Goal: Task Accomplishment & Management: Manage account settings

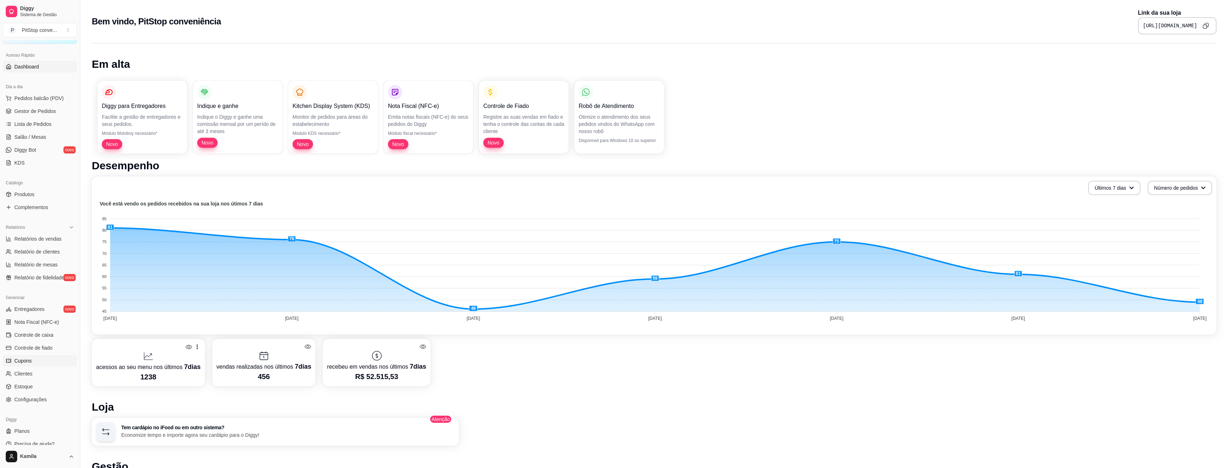
scroll to position [48, 0]
click at [30, 393] on span "Configurações" at bounding box center [30, 391] width 32 height 7
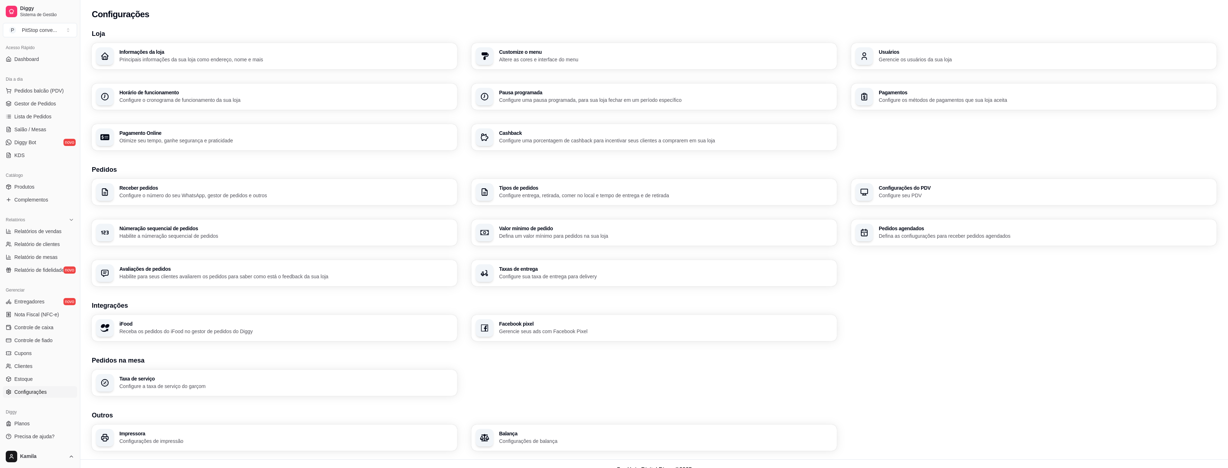
click at [888, 196] on p "Configure seu PDV" at bounding box center [1045, 195] width 333 height 7
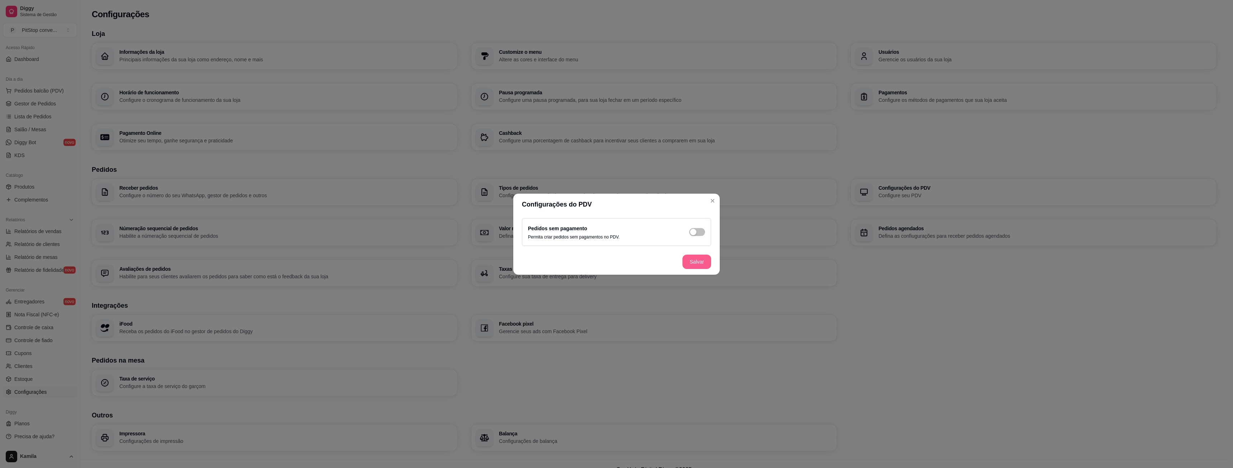
click at [694, 263] on button "Salvar" at bounding box center [697, 262] width 29 height 14
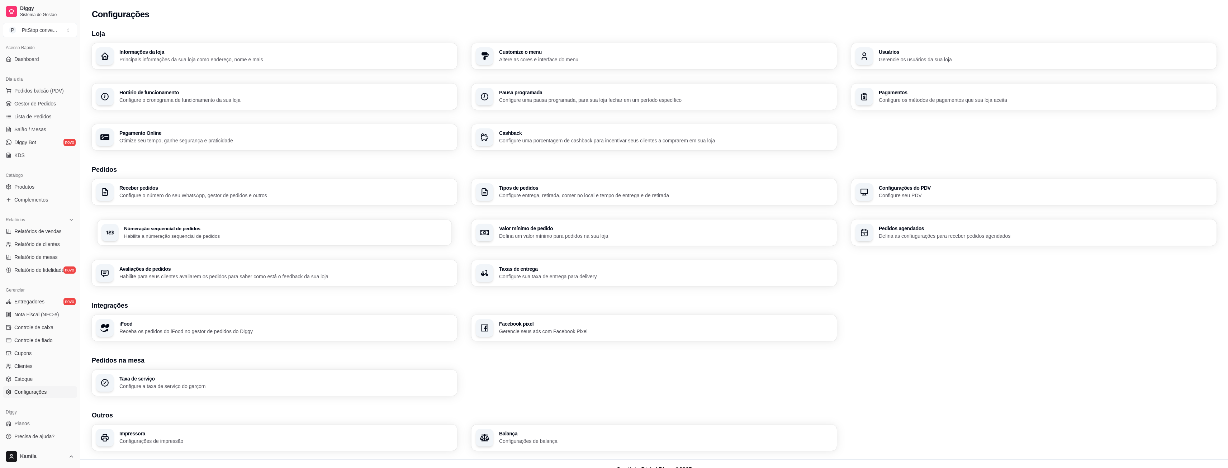
click at [206, 234] on p "Habilite a númeração sequencial de pedidos" at bounding box center [285, 235] width 323 height 7
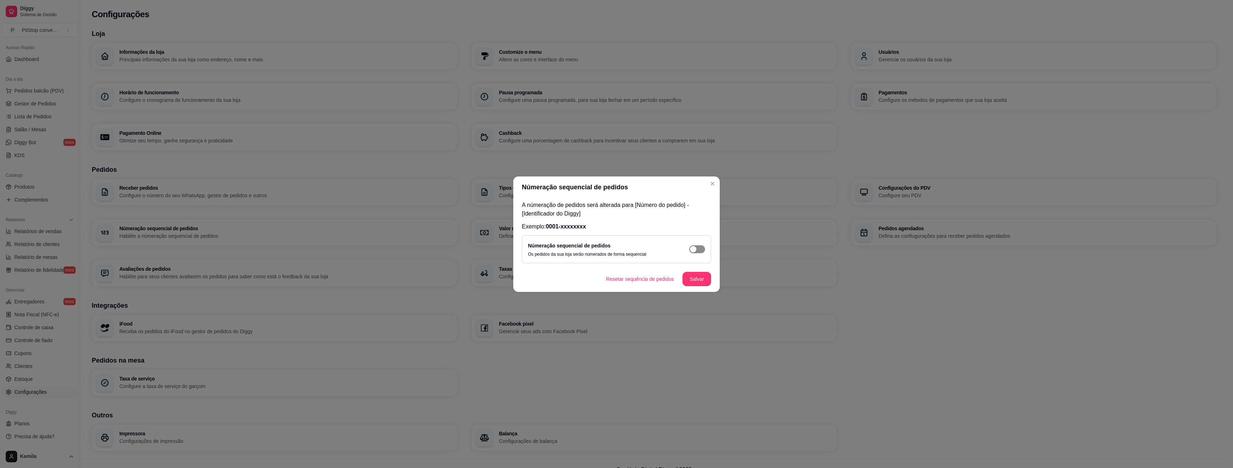
click at [697, 246] on span "button" at bounding box center [697, 249] width 16 height 8
click at [701, 279] on button "Salvar" at bounding box center [697, 279] width 29 height 14
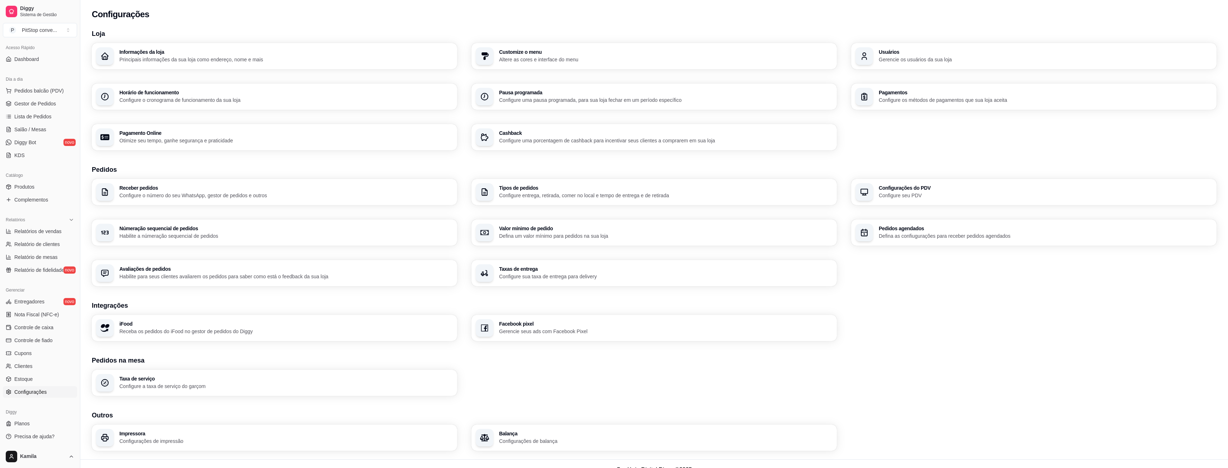
click at [241, 195] on p "Configure o número do seu WhatsApp, gestor de pedidos e outros" at bounding box center [285, 195] width 333 height 7
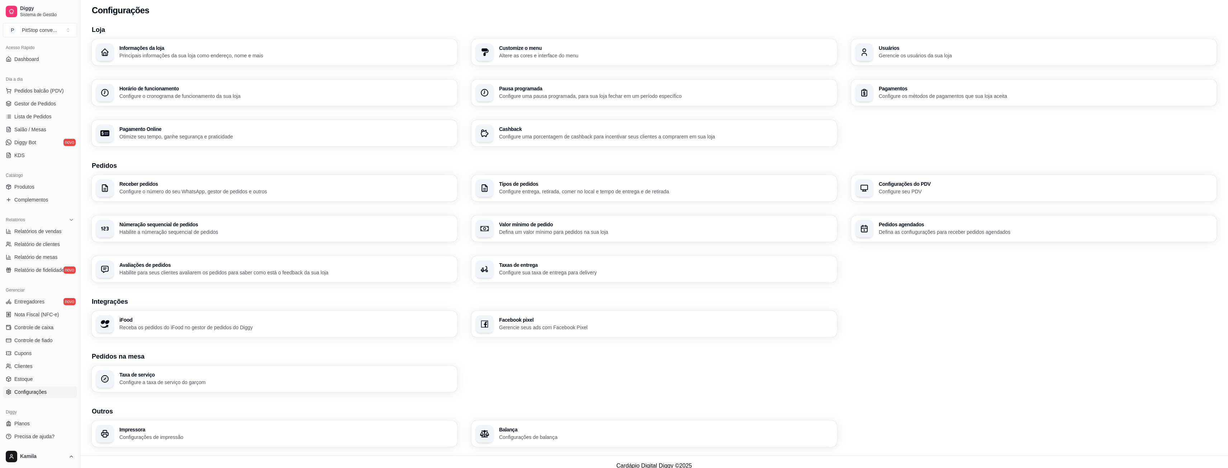
scroll to position [12, 0]
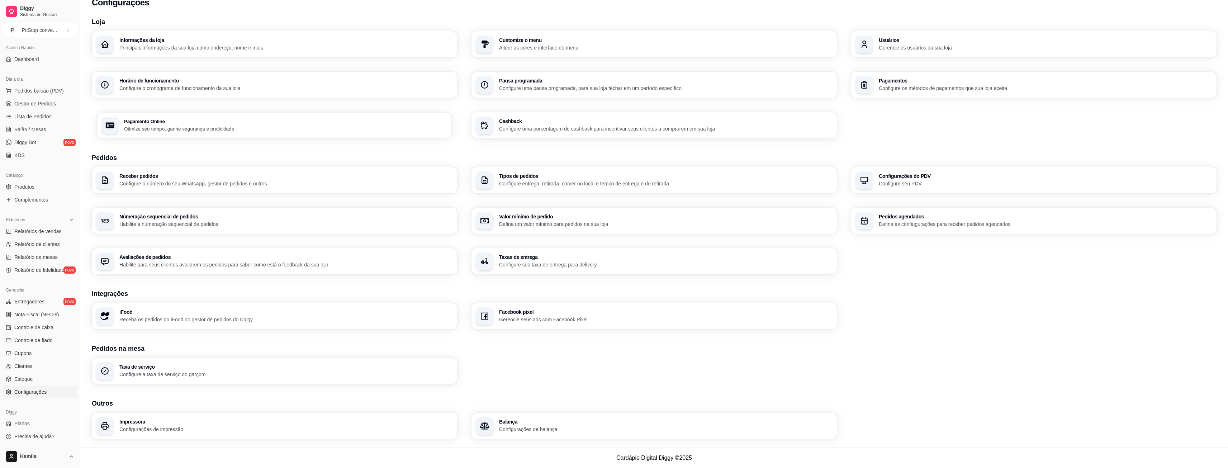
click at [181, 128] on p "Otimize seu tempo, ganhe segurança e praticidade" at bounding box center [285, 128] width 323 height 7
select select "4.98"
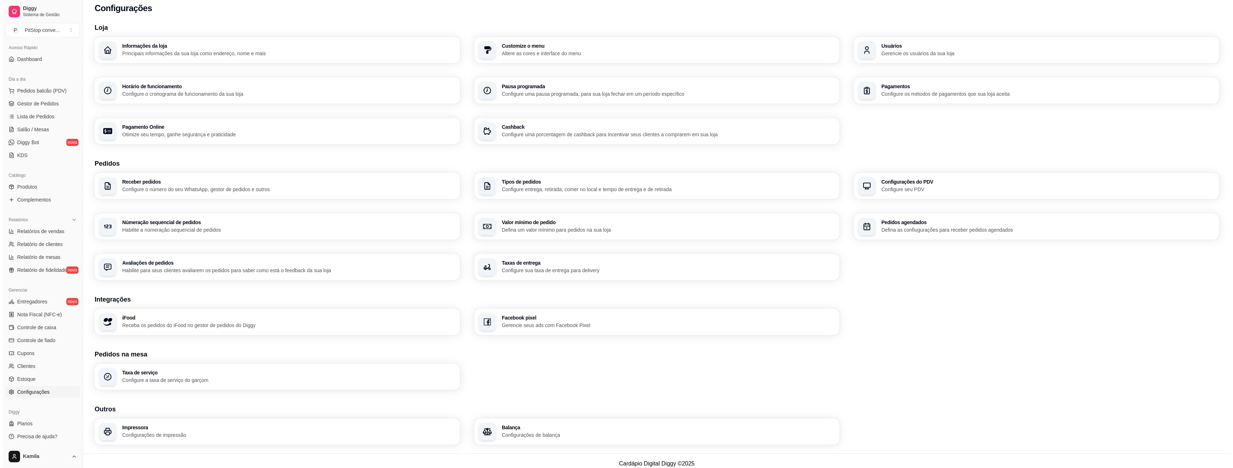
scroll to position [0, 0]
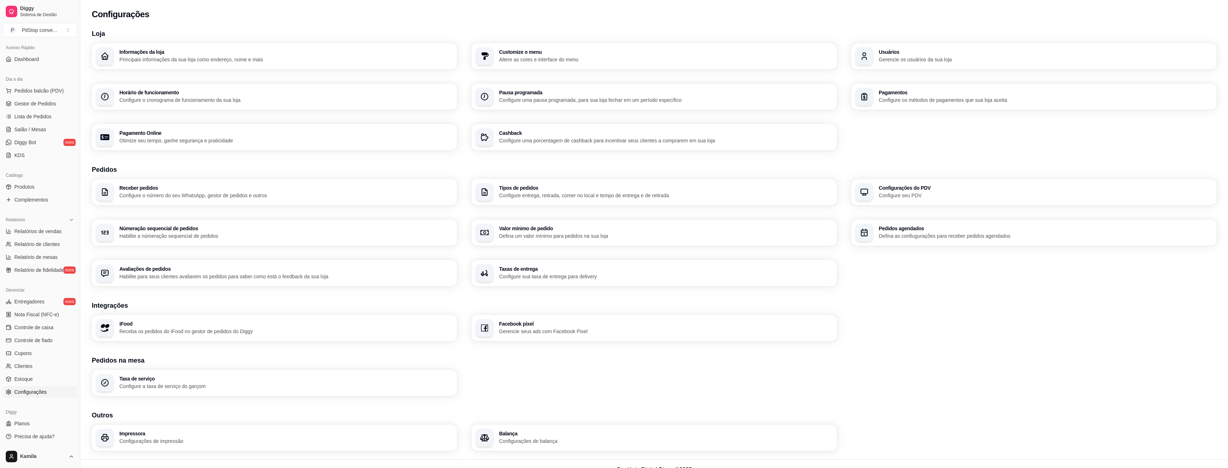
click at [280, 99] on p "Configure o cronograma de funcionamento da sua loja" at bounding box center [285, 99] width 333 height 7
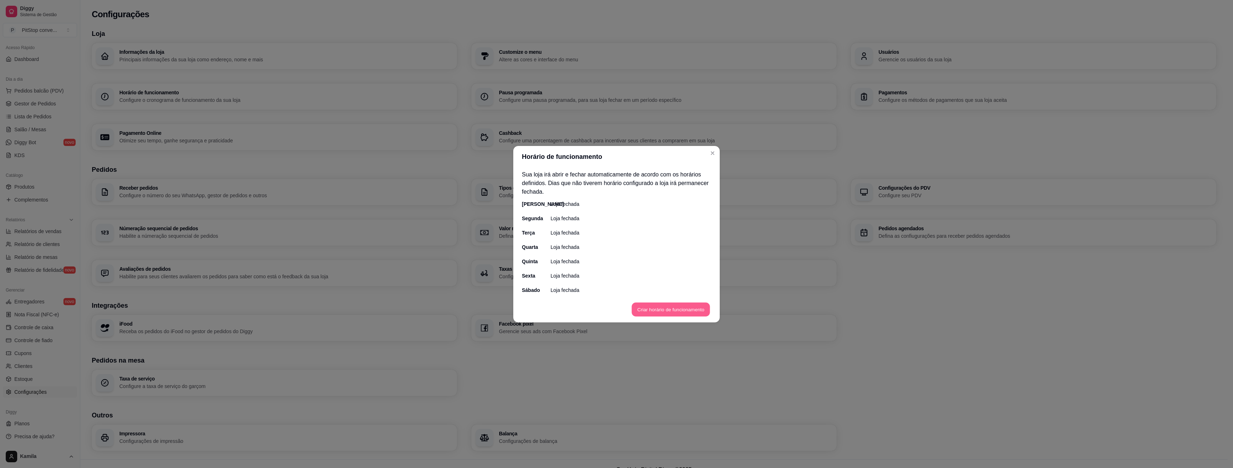
click at [662, 310] on button "Criar horário de funcionamento" at bounding box center [671, 309] width 78 height 14
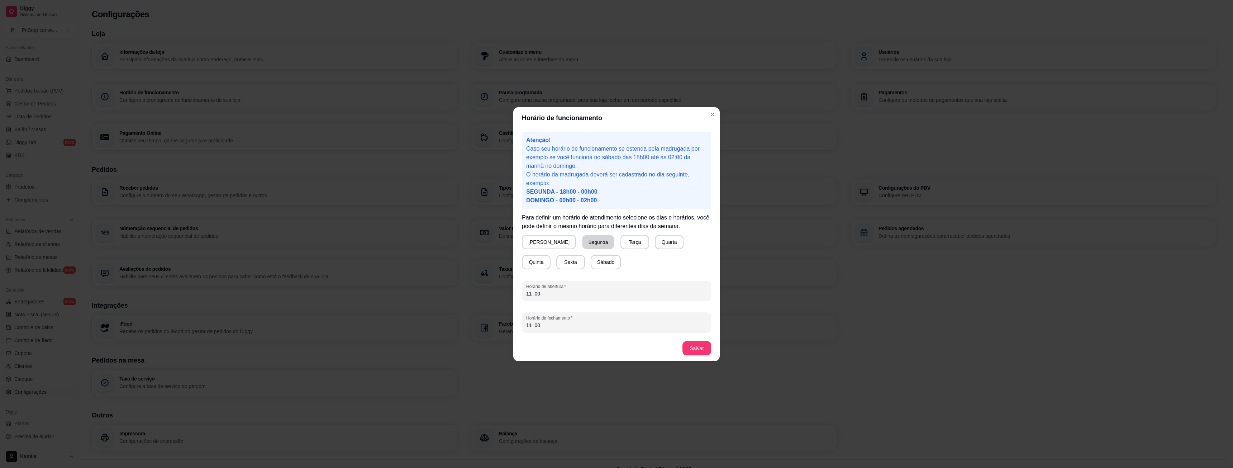
click at [583, 243] on button "Segunda" at bounding box center [599, 242] width 32 height 14
click at [551, 295] on div "11 : 00" at bounding box center [616, 293] width 181 height 9
click at [553, 322] on div "11 : 00" at bounding box center [616, 325] width 181 height 9
click at [696, 350] on button "Salvar" at bounding box center [697, 348] width 28 height 14
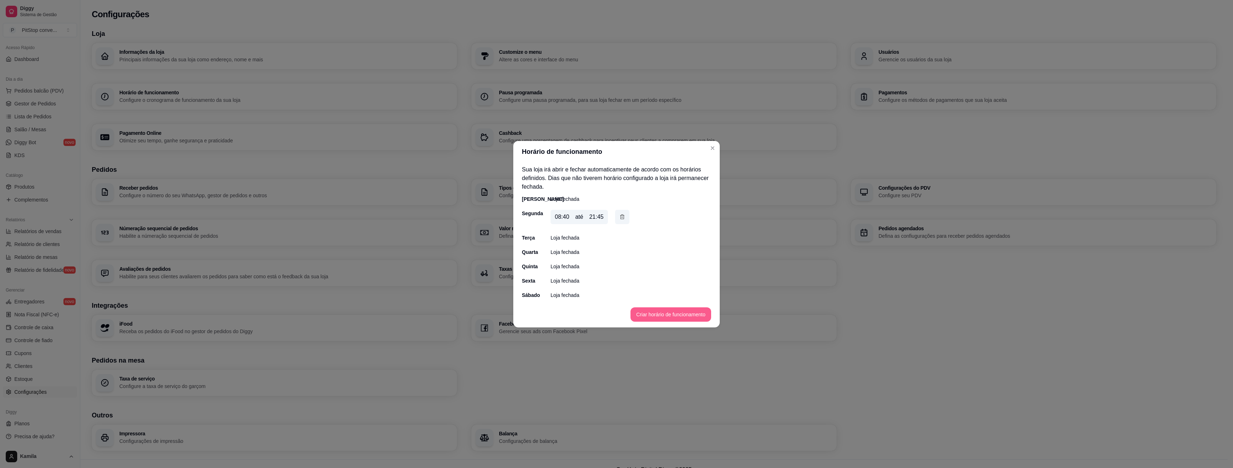
click at [655, 312] on button "Criar horário de funcionamento" at bounding box center [671, 314] width 81 height 14
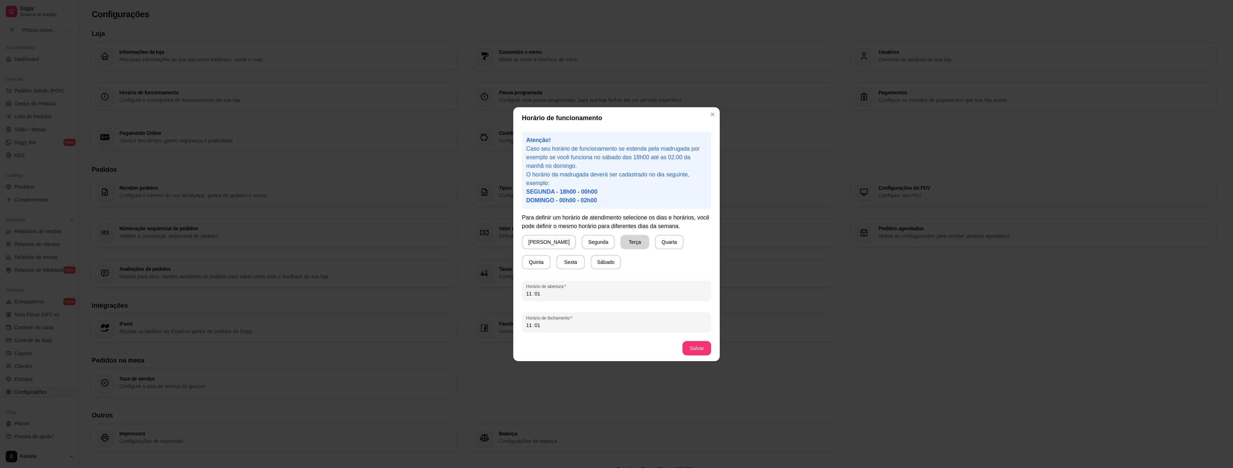
click at [621, 244] on button "Terça" at bounding box center [635, 242] width 29 height 14
click at [583, 248] on button "Segunda" at bounding box center [599, 242] width 32 height 14
click at [654, 240] on button "Quarta" at bounding box center [668, 242] width 29 height 14
click at [550, 255] on button "Quinta" at bounding box center [536, 262] width 28 height 14
click at [566, 296] on div "11 : 01" at bounding box center [616, 293] width 181 height 9
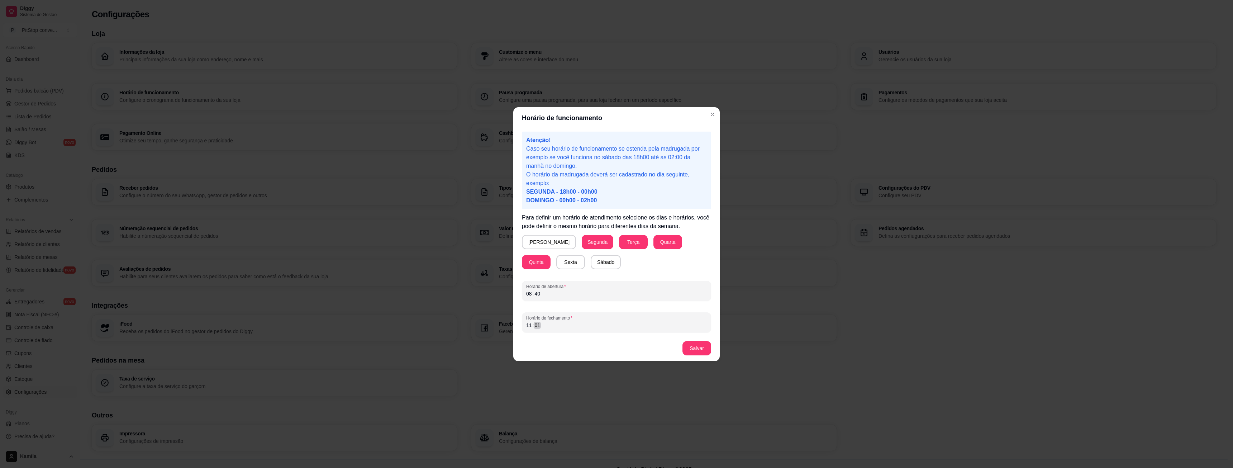
click at [555, 328] on div "11 : 01" at bounding box center [616, 325] width 181 height 9
click at [693, 345] on button "Salvar" at bounding box center [697, 348] width 29 height 14
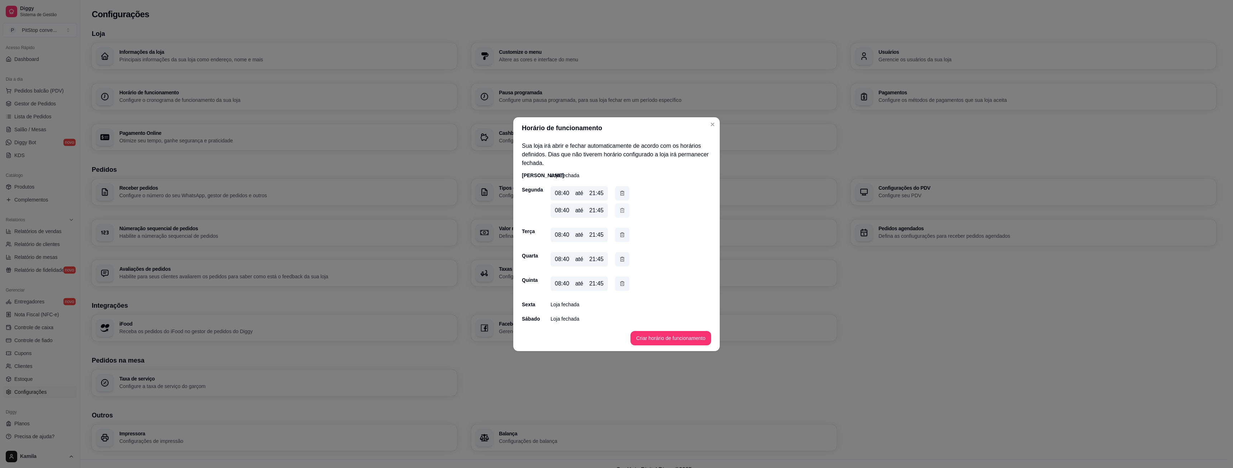
click at [622, 207] on icon "button" at bounding box center [622, 210] width 6 height 8
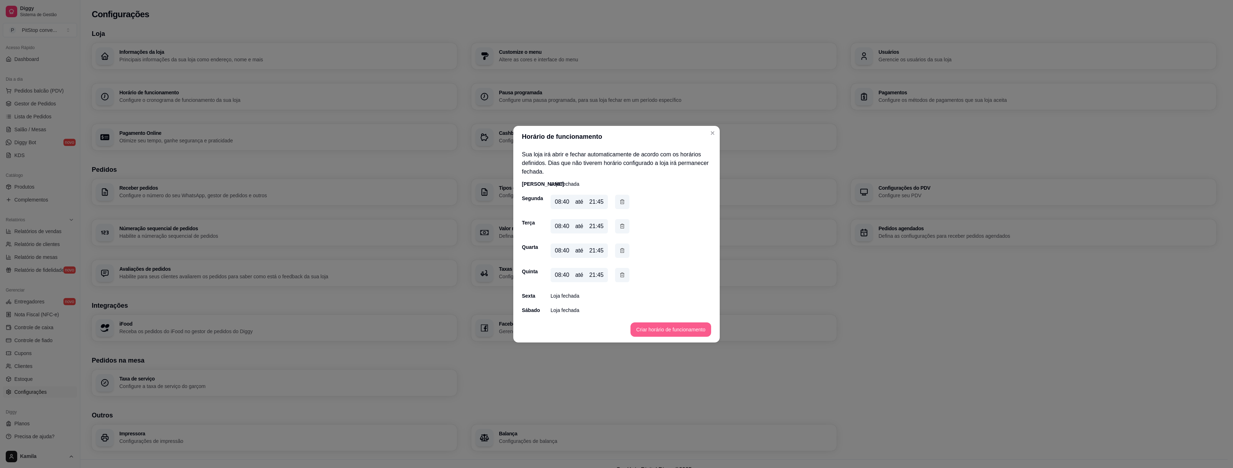
click at [664, 327] on button "Criar horário de funcionamento" at bounding box center [671, 329] width 81 height 14
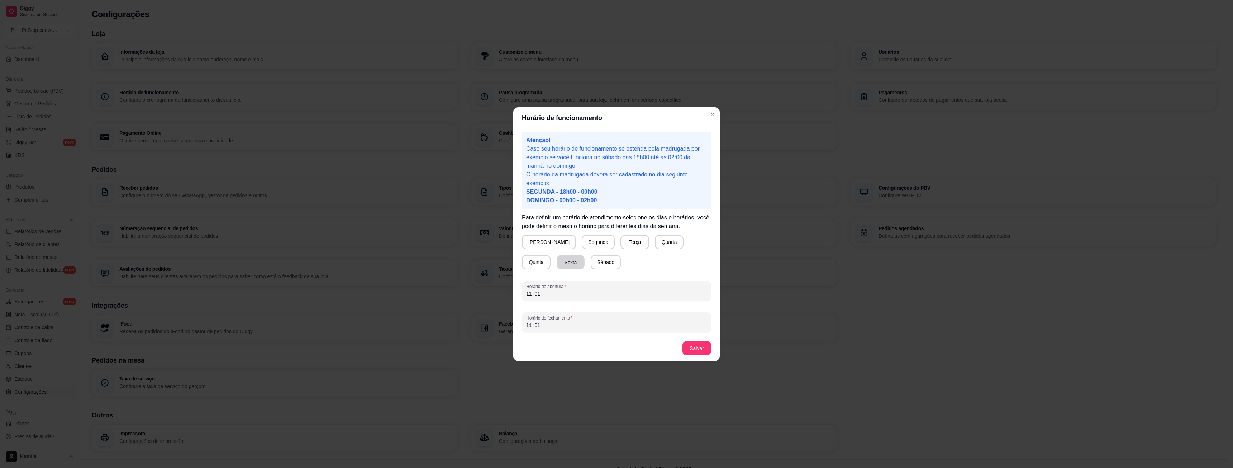
click at [557, 265] on button "Sexta" at bounding box center [571, 262] width 28 height 14
click at [556, 297] on div "11 : 01" at bounding box center [616, 293] width 181 height 9
click at [549, 325] on div "11 : 01" at bounding box center [616, 325] width 181 height 9
click at [688, 344] on button "Salvar" at bounding box center [697, 348] width 29 height 14
click at [695, 348] on button "Salvar" at bounding box center [697, 348] width 28 height 14
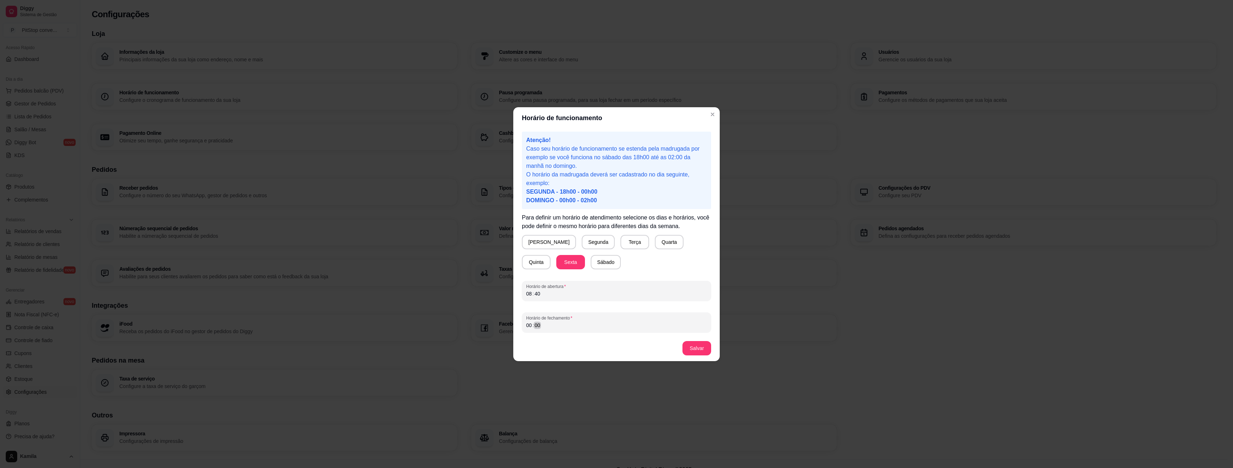
click at [549, 327] on div "00 : 00" at bounding box center [616, 325] width 181 height 9
click at [698, 348] on button "Salvar" at bounding box center [697, 348] width 29 height 14
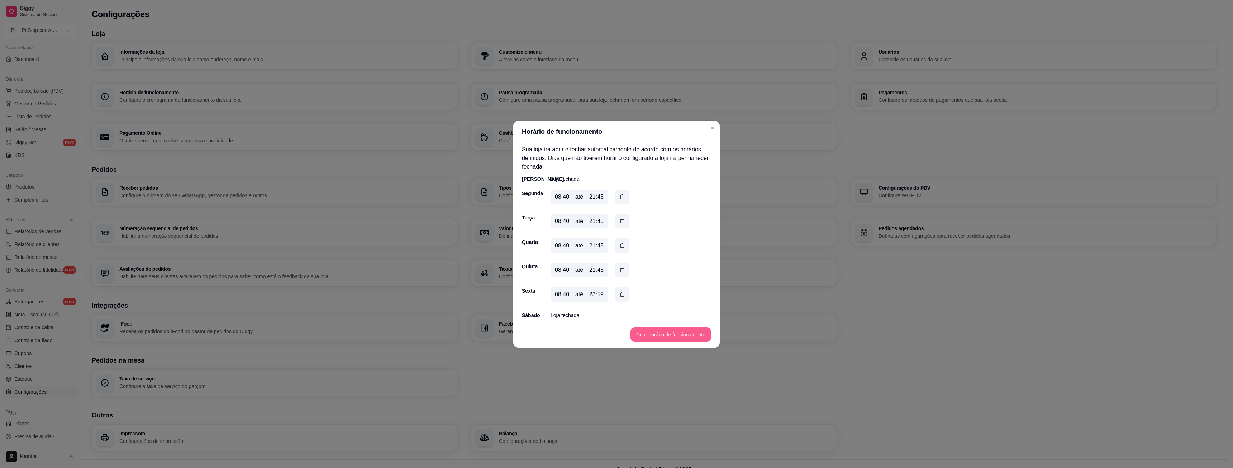
click at [656, 333] on button "Criar horário de funcionamento" at bounding box center [671, 334] width 81 height 14
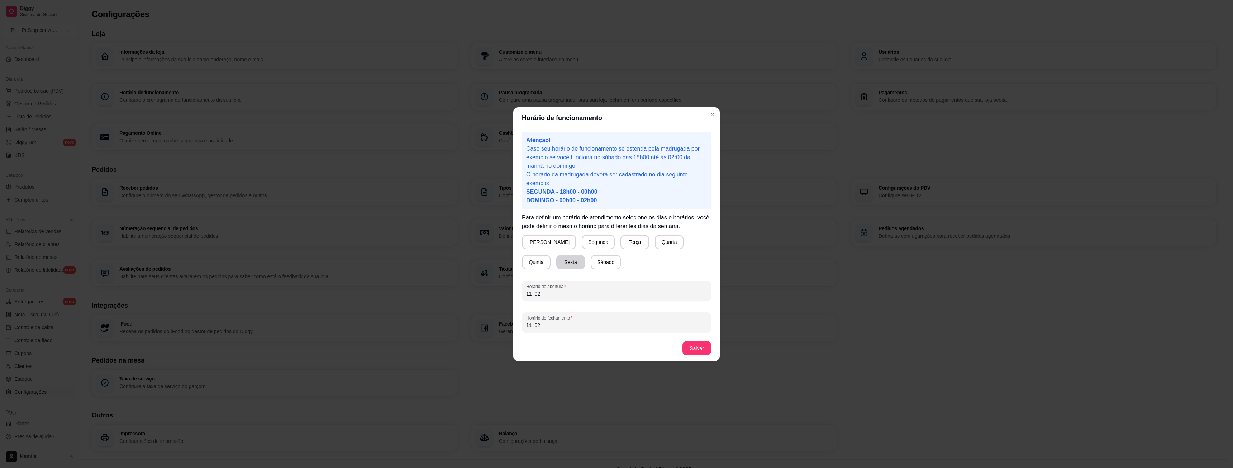
click at [556, 261] on button "Sexta" at bounding box center [570, 262] width 29 height 14
click at [550, 291] on div "11 : 02" at bounding box center [616, 293] width 181 height 9
click at [549, 325] on div "11 : 02" at bounding box center [616, 325] width 181 height 9
click at [695, 347] on button "Salvar" at bounding box center [697, 348] width 29 height 14
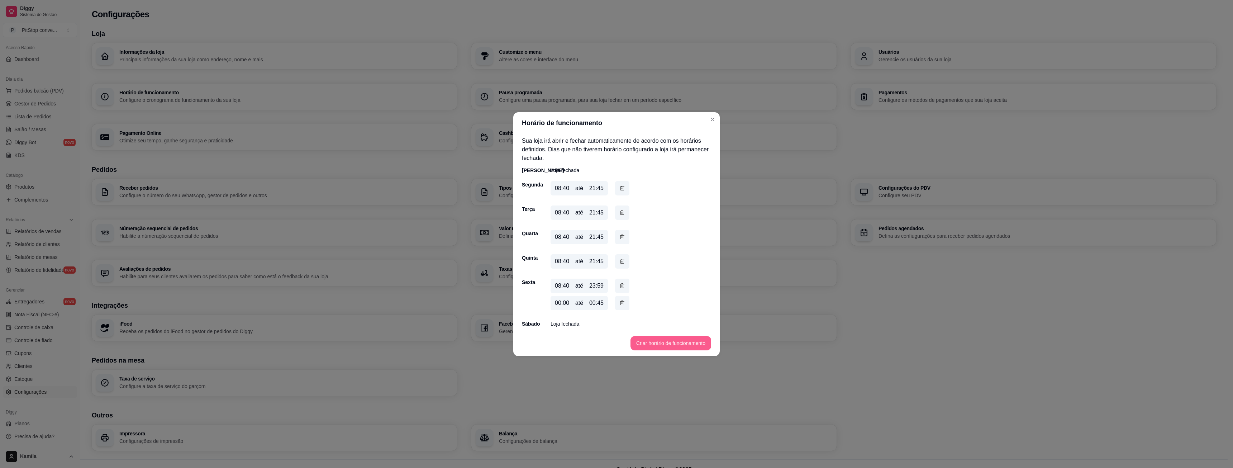
click at [662, 340] on button "Criar horário de funcionamento" at bounding box center [671, 343] width 81 height 14
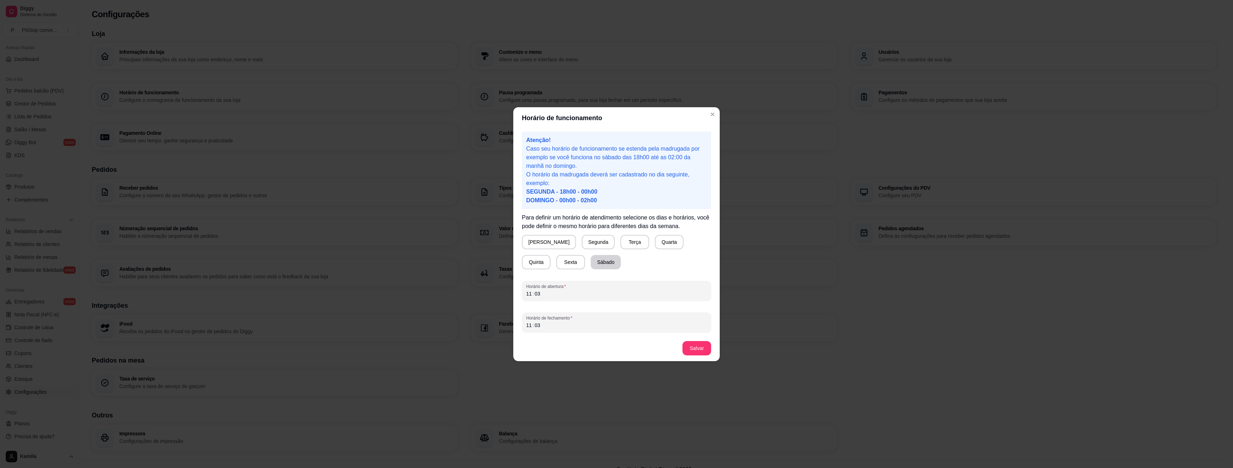
click at [591, 260] on button "Sábado" at bounding box center [606, 262] width 30 height 14
click at [553, 293] on div "11 : 03" at bounding box center [616, 293] width 181 height 9
click at [549, 324] on div "11 : 03" at bounding box center [616, 325] width 181 height 9
click at [551, 298] on div "Horário de abertura 09 : 45" at bounding box center [616, 291] width 189 height 20
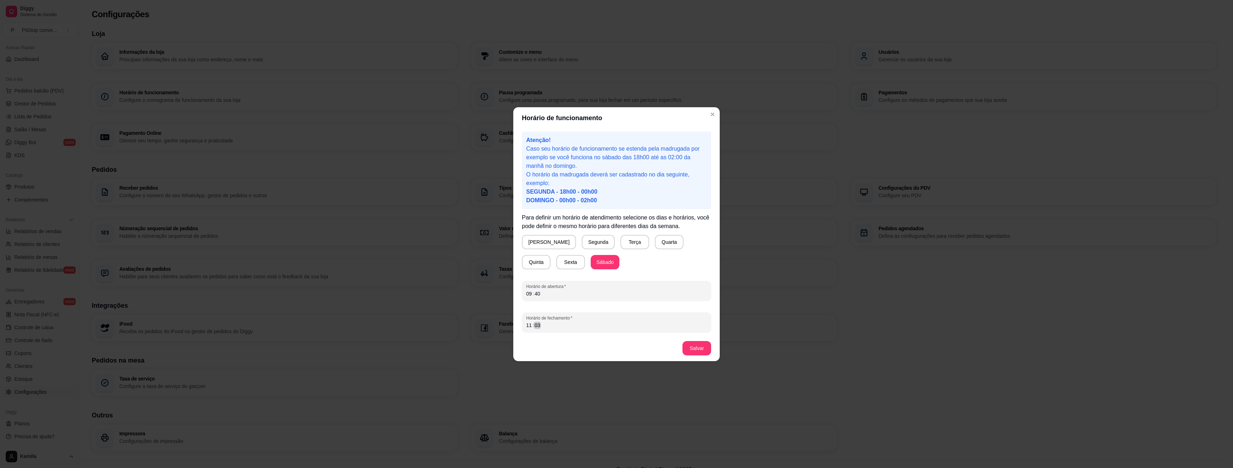
click at [552, 327] on div "11 : 03" at bounding box center [616, 325] width 181 height 9
click at [700, 351] on button "Salvar" at bounding box center [697, 348] width 28 height 14
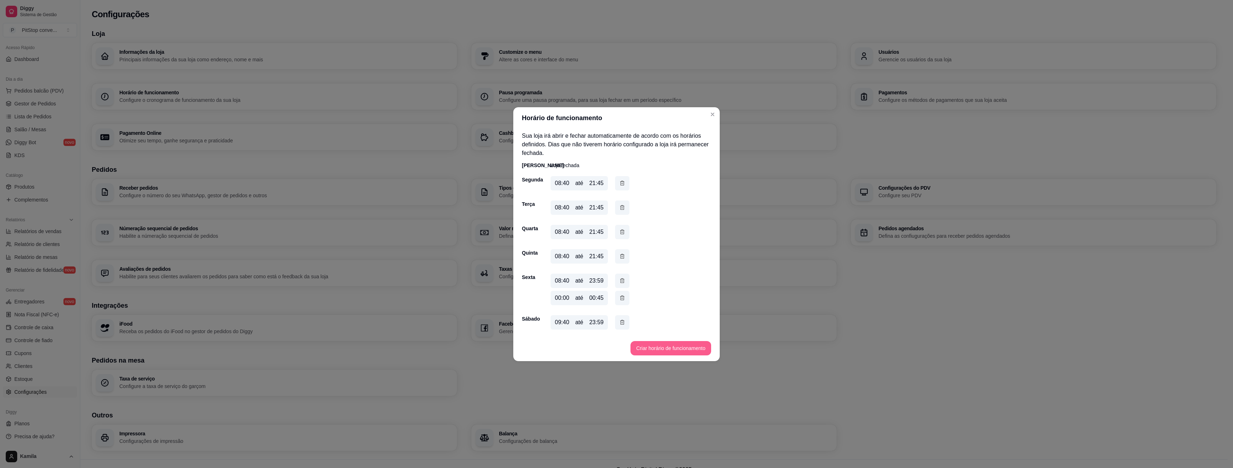
click at [659, 347] on button "Criar horário de funcionamento" at bounding box center [671, 348] width 81 height 14
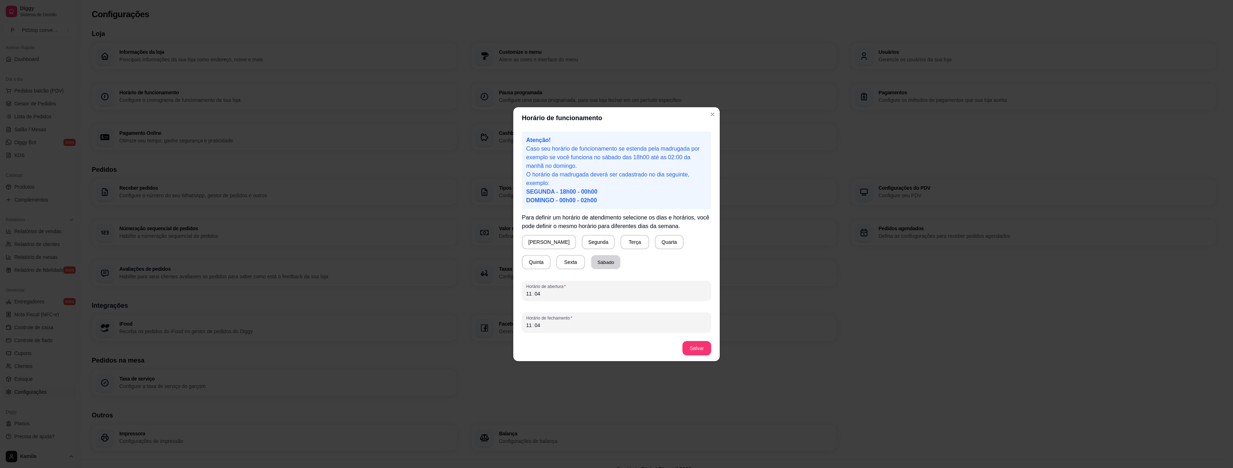
click at [591, 261] on button "Sábado" at bounding box center [605, 262] width 29 height 14
click at [553, 288] on span "Horário de abertura" at bounding box center [616, 287] width 181 height 6
click at [547, 290] on div "11 : 04" at bounding box center [616, 293] width 181 height 9
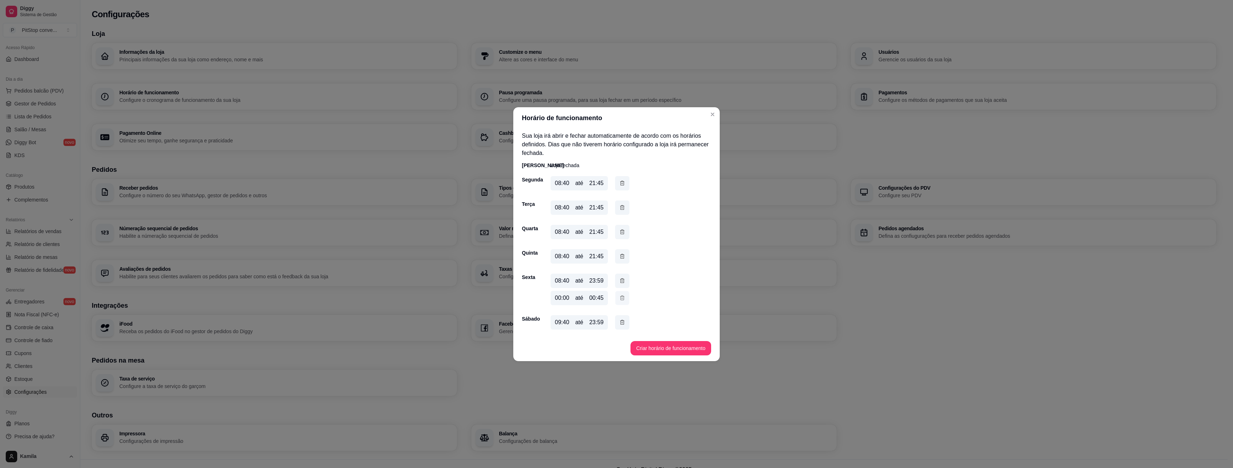
click at [623, 299] on icon "button" at bounding box center [622, 298] width 6 height 8
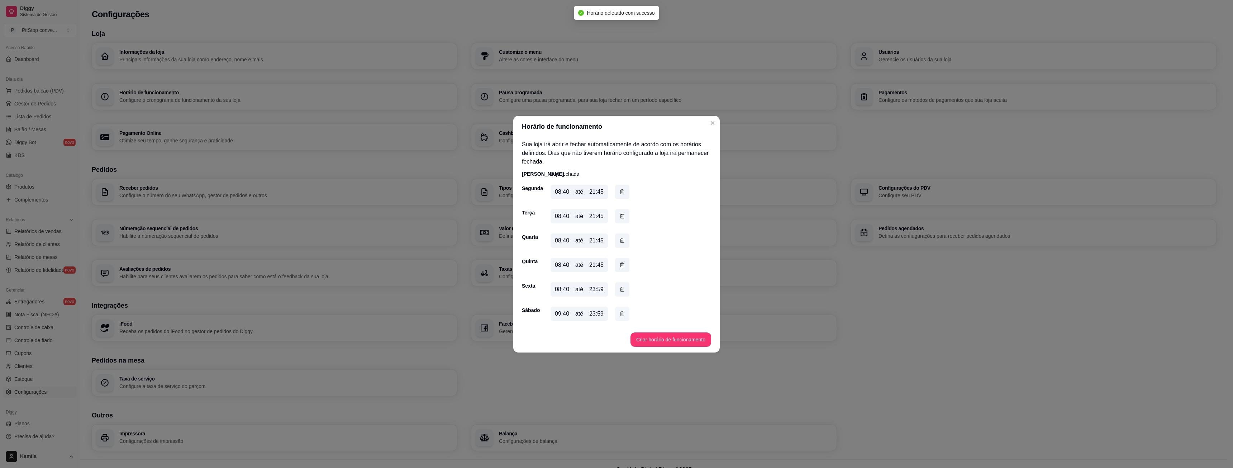
click at [623, 312] on icon "button" at bounding box center [622, 314] width 6 height 8
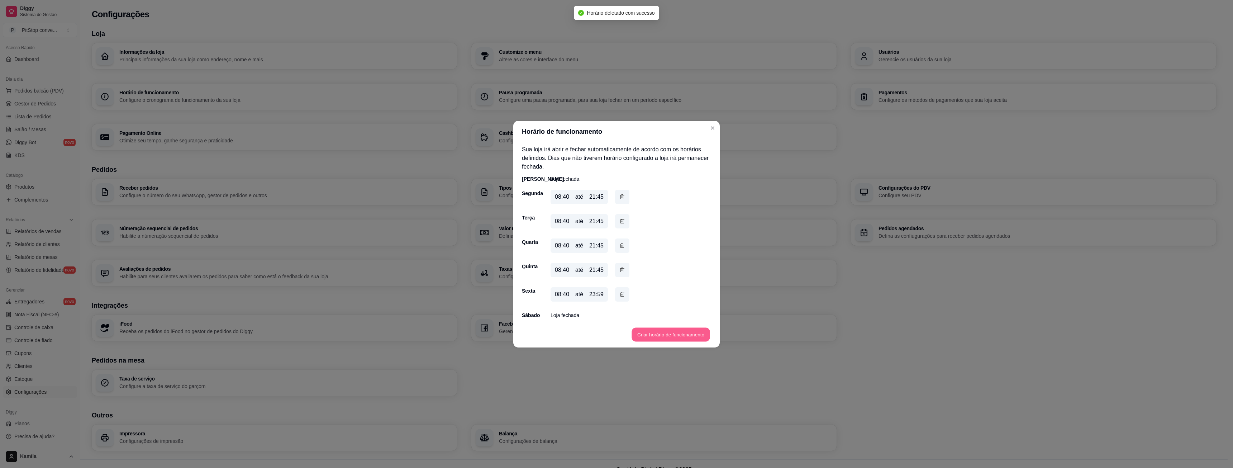
click at [652, 332] on button "Criar horário de funcionamento" at bounding box center [671, 334] width 78 height 14
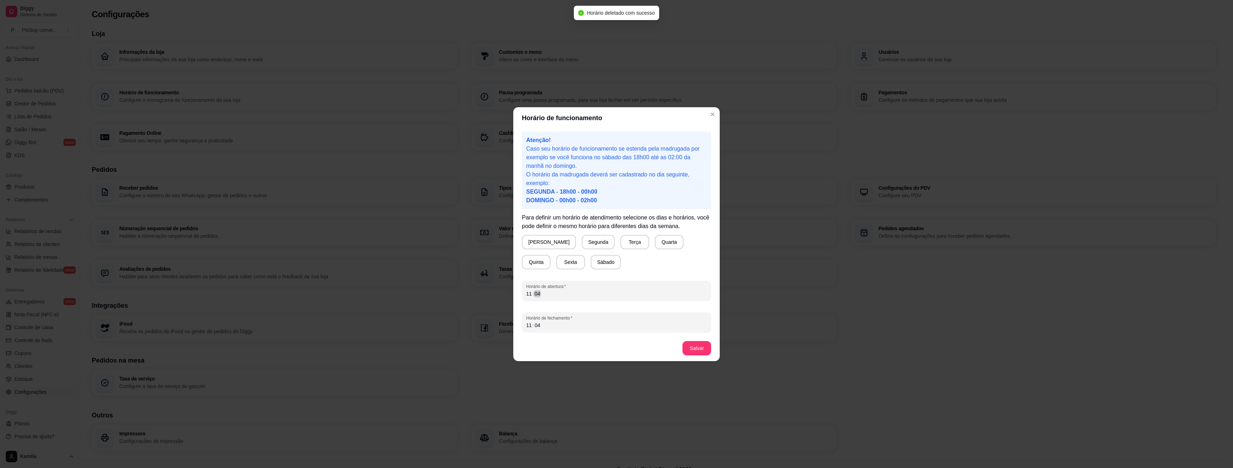
click at [557, 295] on div "11 : 04" at bounding box center [616, 293] width 181 height 9
click at [552, 321] on div "11 : 04" at bounding box center [616, 325] width 181 height 9
click at [591, 262] on button "Sábado" at bounding box center [606, 262] width 30 height 14
click at [695, 345] on button "Salvar" at bounding box center [697, 348] width 29 height 14
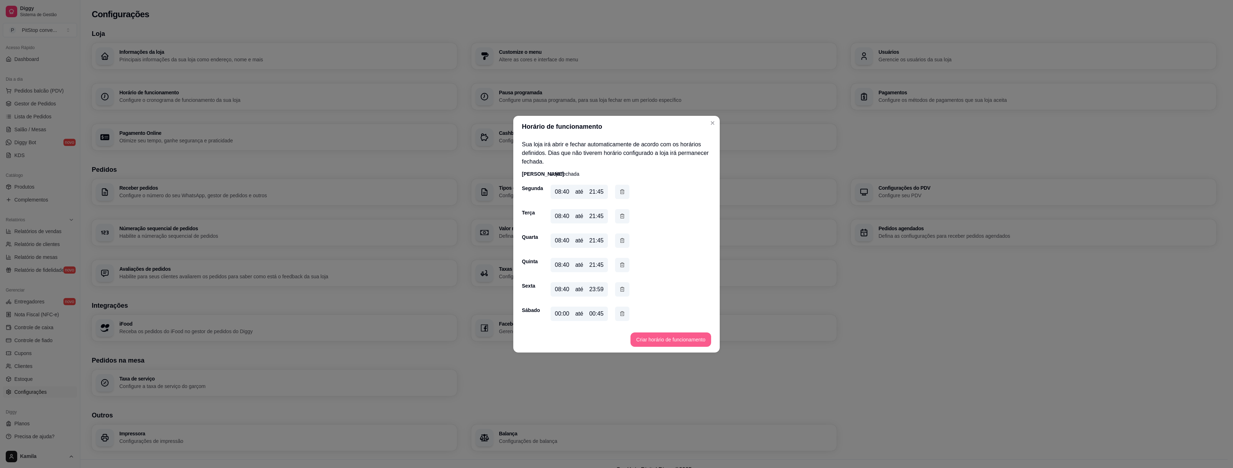
click at [651, 335] on button "Criar horário de funcionamento" at bounding box center [671, 339] width 81 height 14
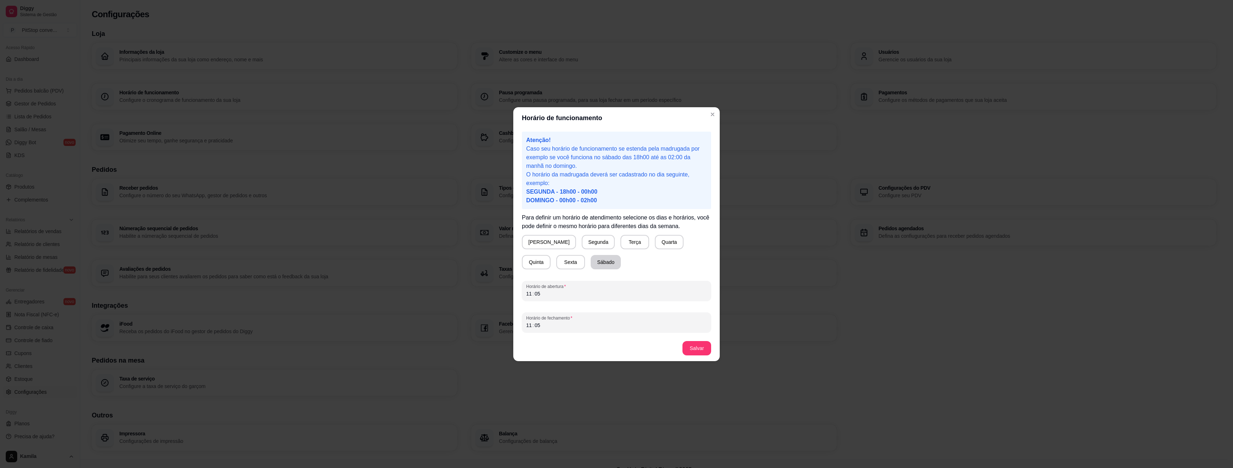
click at [591, 263] on button "Sábado" at bounding box center [606, 262] width 30 height 14
click at [555, 290] on div "11 : 05" at bounding box center [616, 293] width 181 height 9
click at [554, 324] on div "11 : 05" at bounding box center [616, 325] width 181 height 9
click at [693, 345] on button "Salvar" at bounding box center [697, 348] width 28 height 14
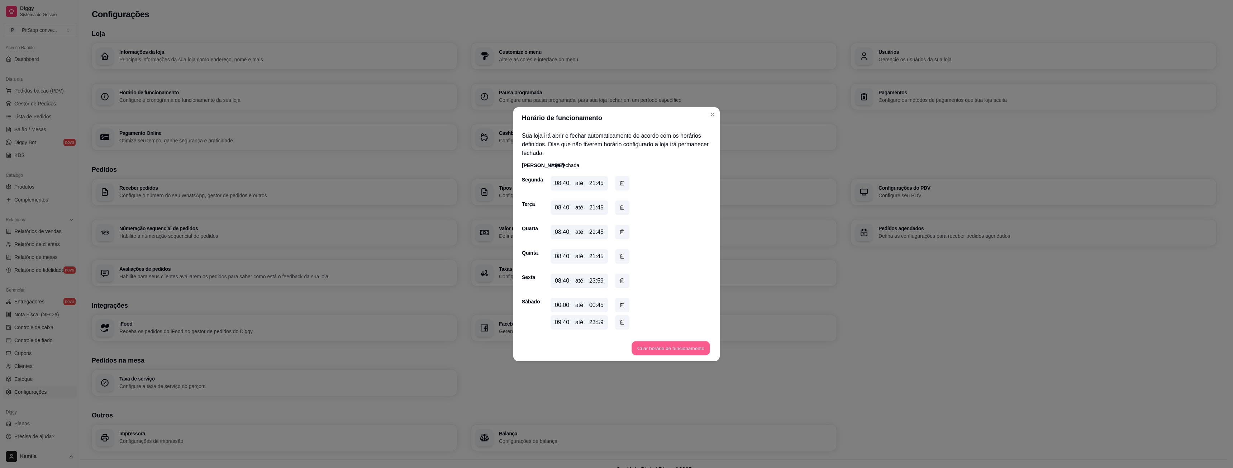
click at [664, 347] on button "Criar horário de funcionamento" at bounding box center [671, 348] width 78 height 14
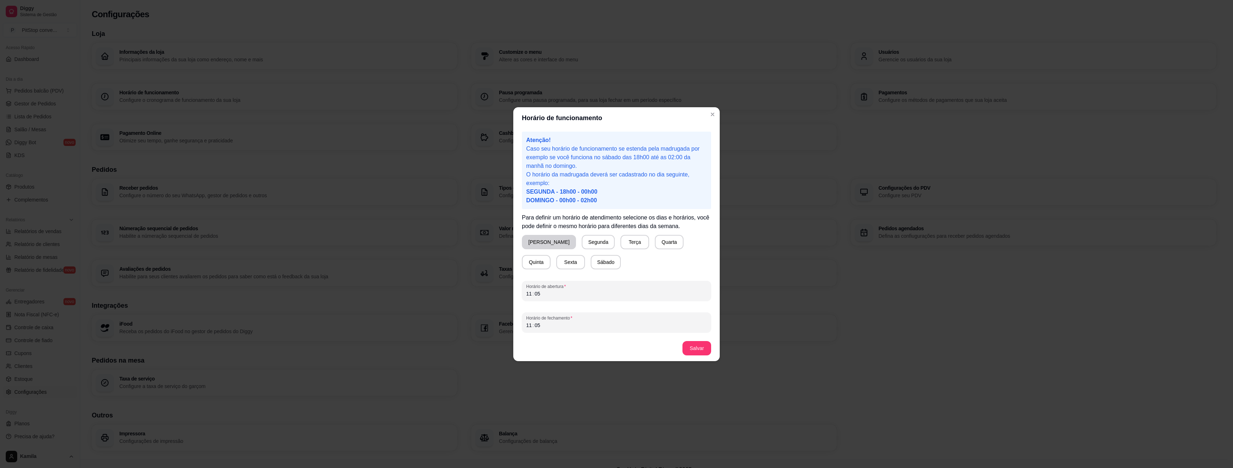
click at [546, 247] on button "[PERSON_NAME]" at bounding box center [549, 242] width 54 height 14
click at [551, 290] on div "11 : 05" at bounding box center [616, 293] width 181 height 9
click at [560, 321] on div "11 : 05" at bounding box center [616, 325] width 181 height 9
click at [708, 348] on button "Salvar" at bounding box center [697, 348] width 29 height 14
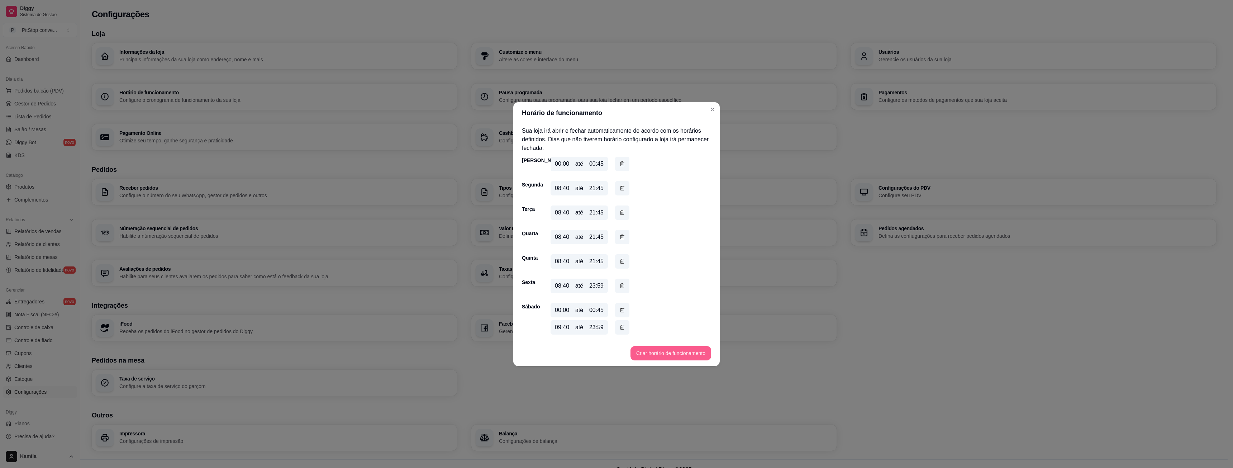
click at [659, 353] on button "Criar horário de funcionamento" at bounding box center [671, 353] width 81 height 14
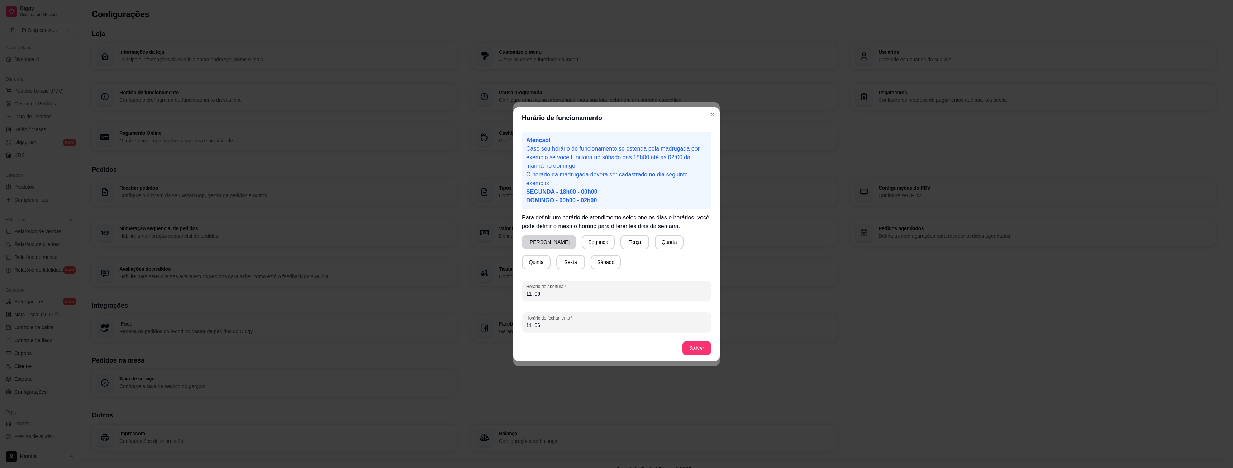
click at [538, 246] on button "[PERSON_NAME]" at bounding box center [549, 242] width 54 height 14
click at [555, 293] on div "11 : 06" at bounding box center [616, 293] width 181 height 9
click at [543, 321] on div "11 : 06" at bounding box center [616, 325] width 181 height 9
click at [697, 346] on button "Salvar" at bounding box center [697, 348] width 29 height 14
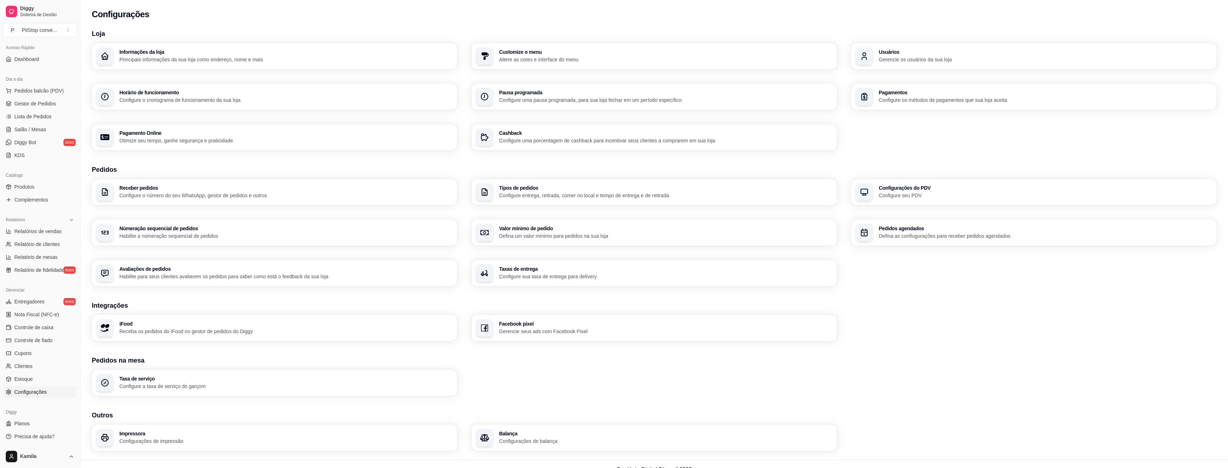
click at [162, 87] on div "Horário de funcionamento Configure o cronograma de funcionamento da sua loja" at bounding box center [274, 97] width 365 height 26
click at [150, 324] on h3 "iFood" at bounding box center [285, 323] width 333 height 5
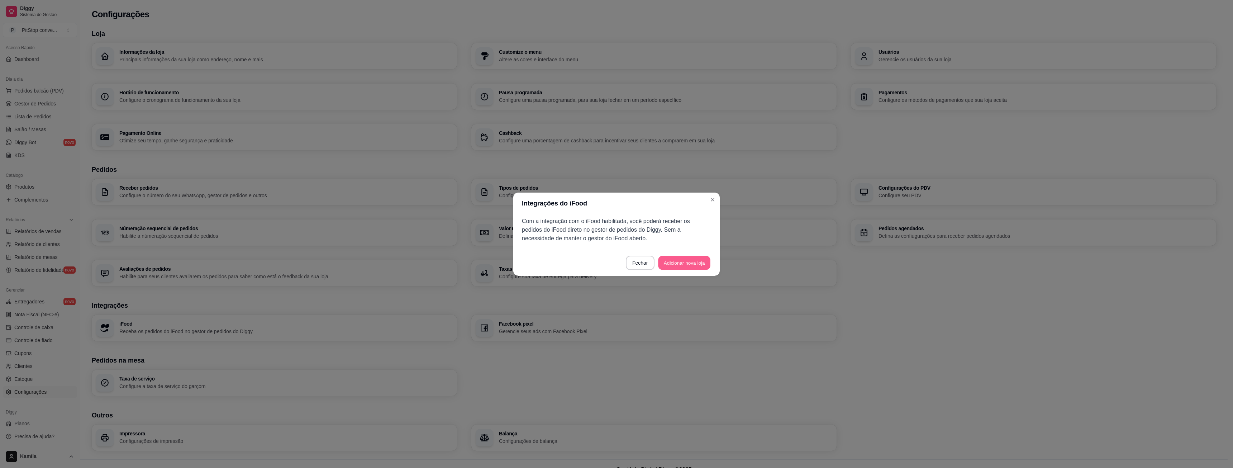
click at [683, 261] on button "Adicionar nova loja" at bounding box center [684, 263] width 52 height 14
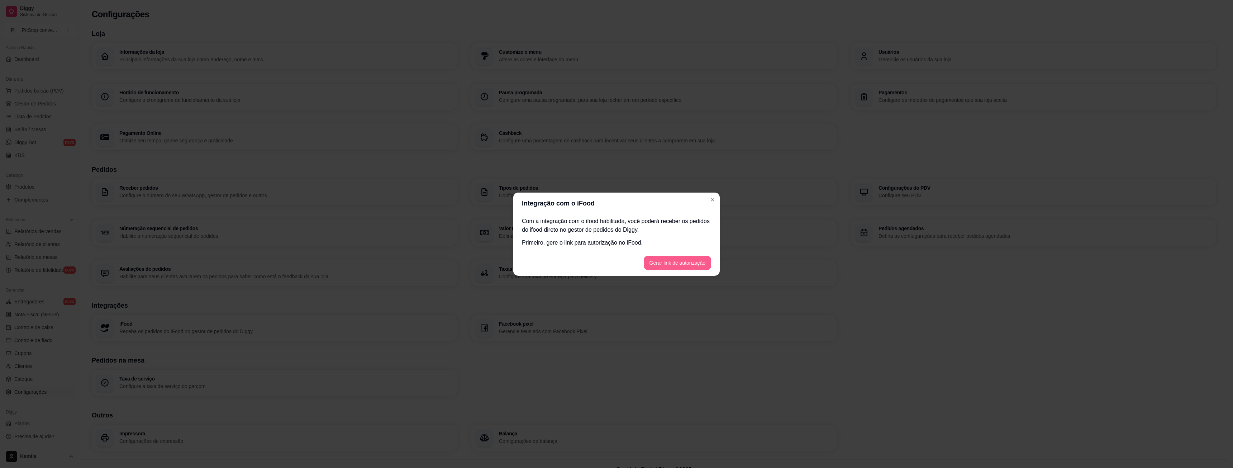
click at [670, 258] on button "Gerar link de autorização" at bounding box center [677, 263] width 67 height 14
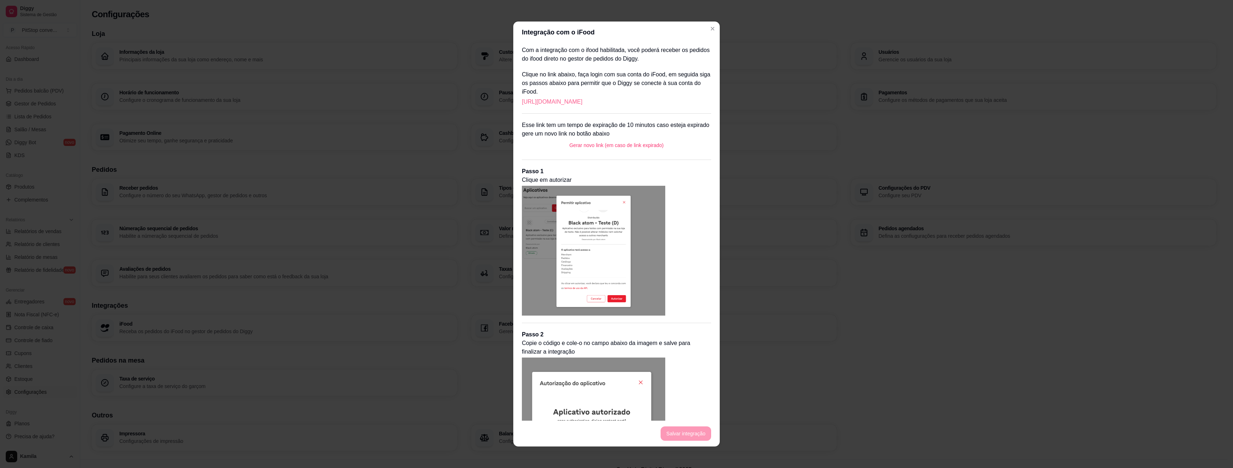
click at [572, 102] on link "[URL][DOMAIN_NAME]" at bounding box center [552, 102] width 61 height 9
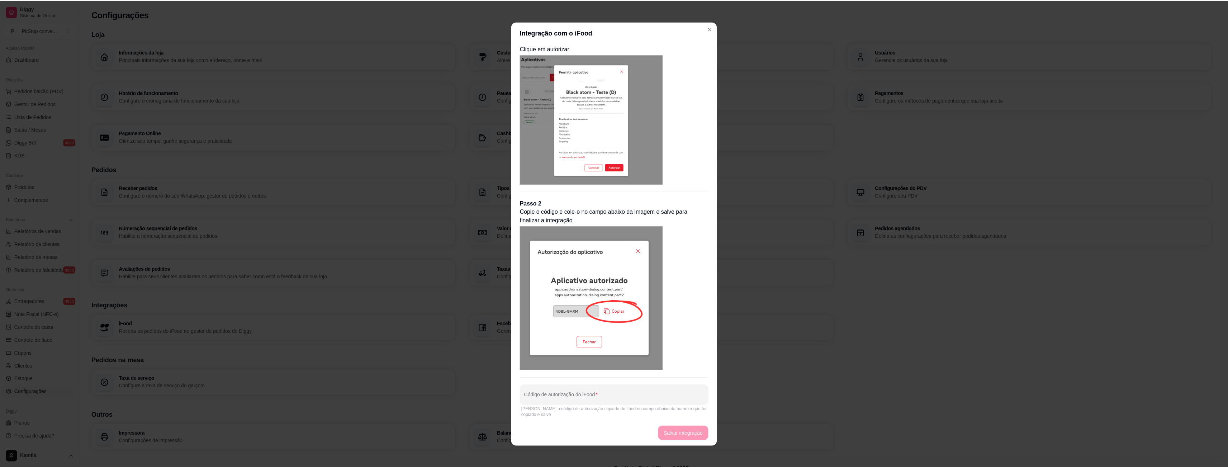
scroll to position [133, 0]
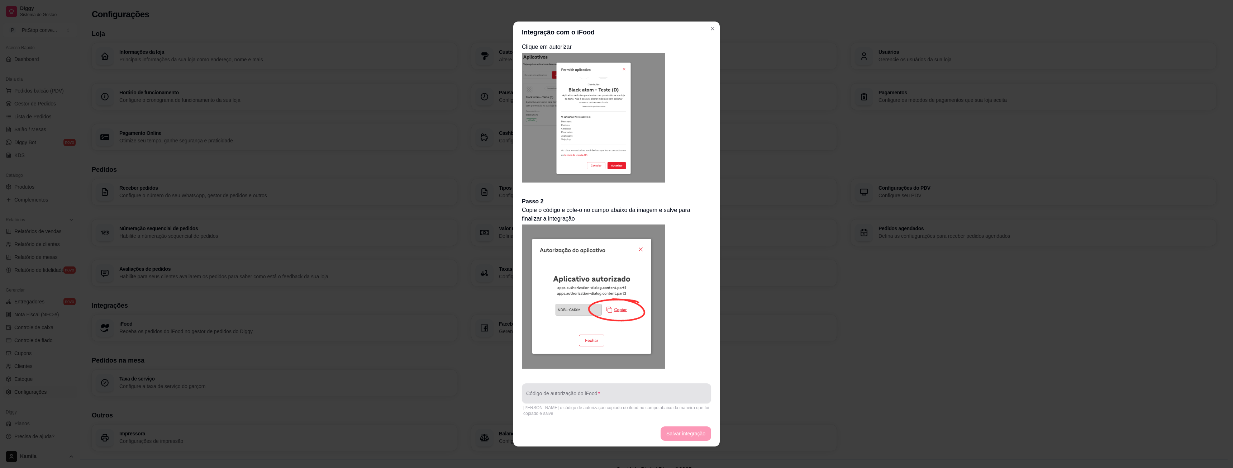
click at [583, 386] on div at bounding box center [616, 393] width 181 height 14
paste input "BJJJ-HRZF"
type input "BJJJ-HRZF"
click at [689, 435] on button "Salvar integração" at bounding box center [686, 433] width 51 height 14
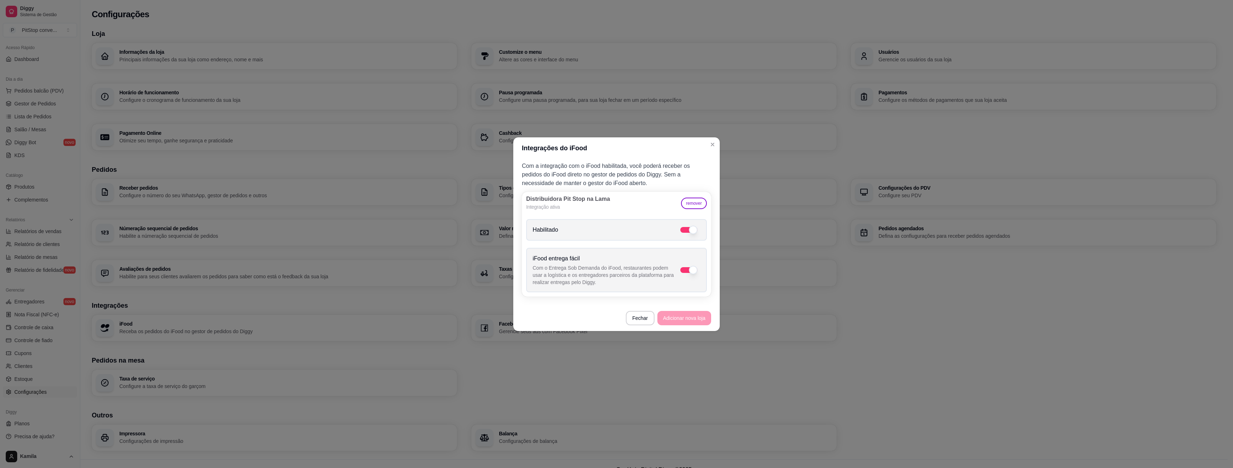
click at [681, 318] on footer "Fechar Adicionar nova loja" at bounding box center [616, 318] width 206 height 26
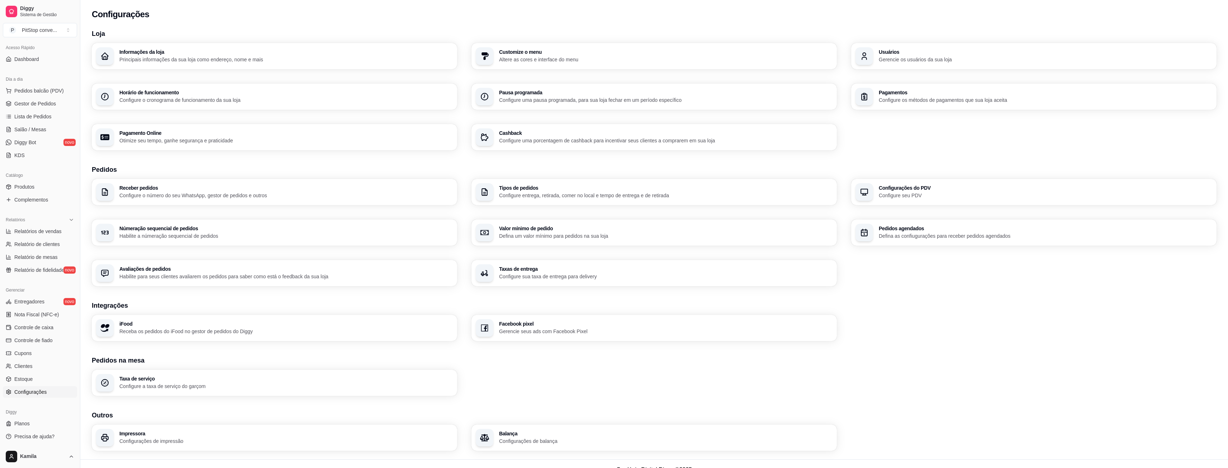
click at [216, 334] on p "Receba os pedidos do iFood no gestor de pedidos do Diggy" at bounding box center [285, 331] width 333 height 7
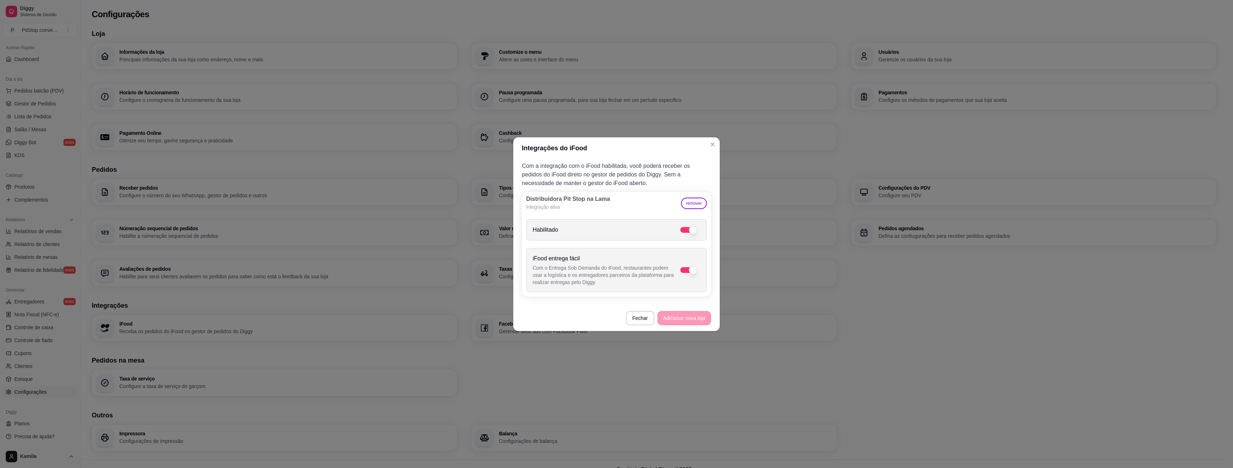
click at [686, 318] on footer "Fechar Adicionar nova loja" at bounding box center [616, 318] width 206 height 26
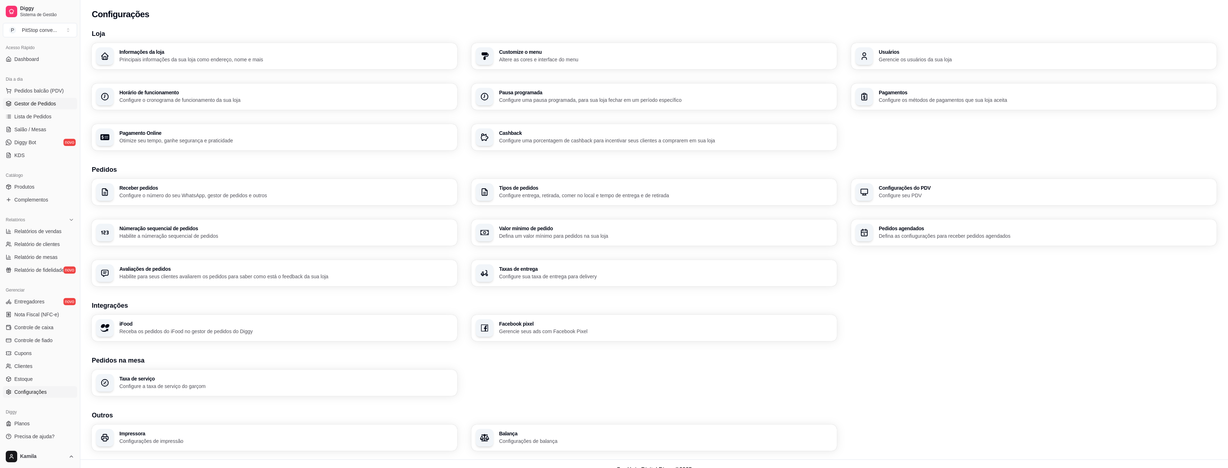
click at [32, 107] on span "Gestor de Pedidos" at bounding box center [35, 103] width 42 height 7
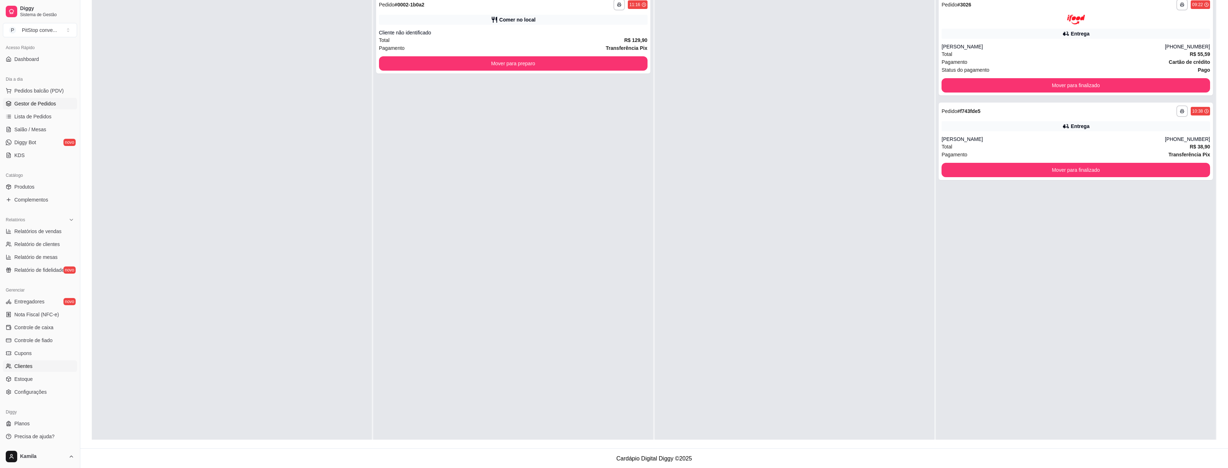
scroll to position [109, 0]
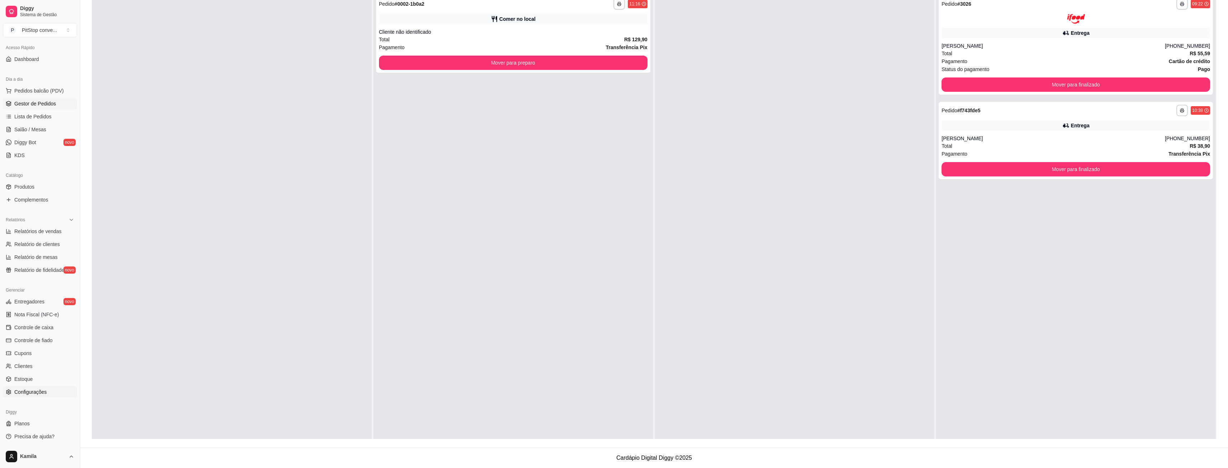
click at [30, 389] on span "Configurações" at bounding box center [30, 391] width 32 height 7
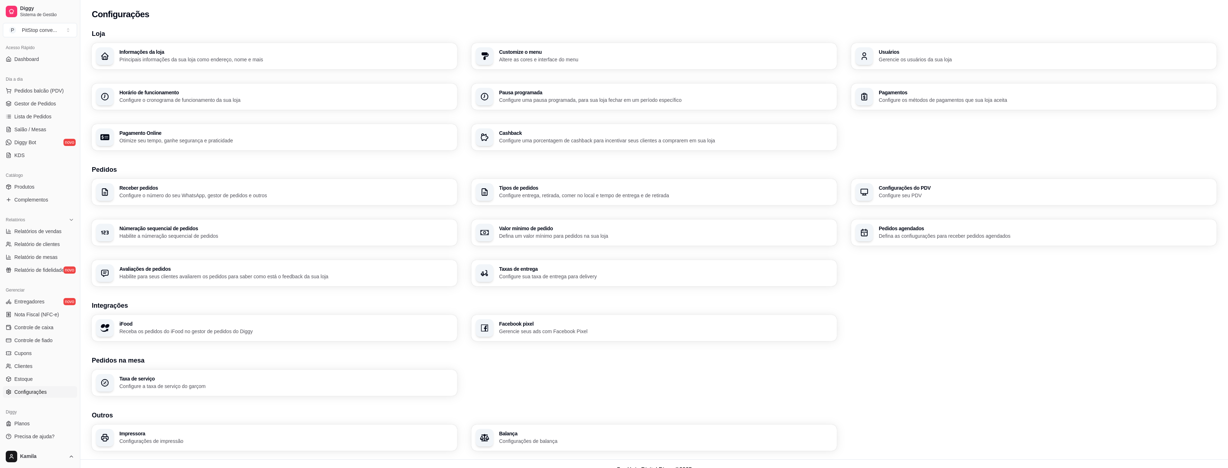
click at [164, 323] on h3 "iFood" at bounding box center [285, 323] width 333 height 5
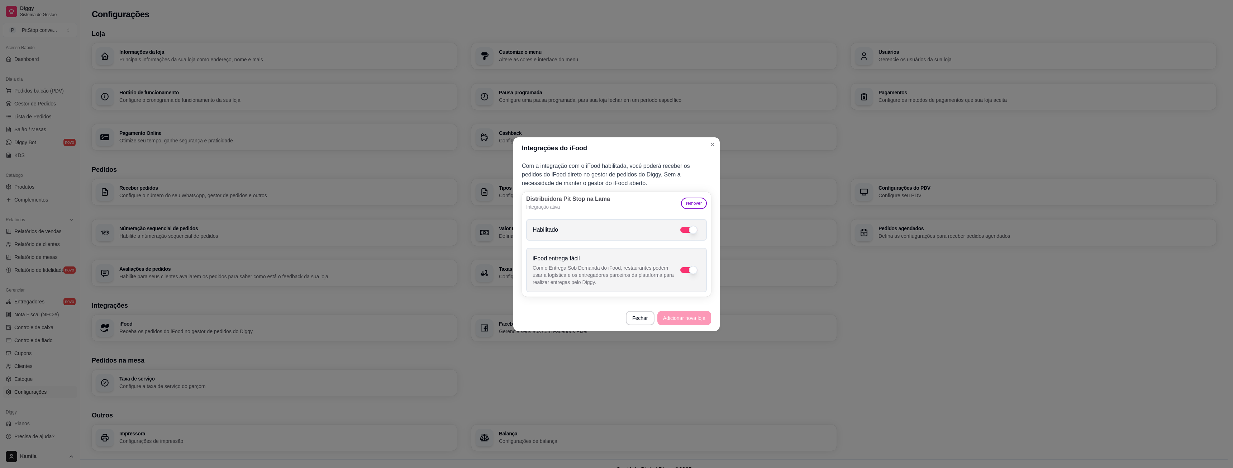
click at [694, 320] on footer "Fechar Adicionar nova loja" at bounding box center [616, 318] width 206 height 26
